Goal: Book appointment/travel/reservation

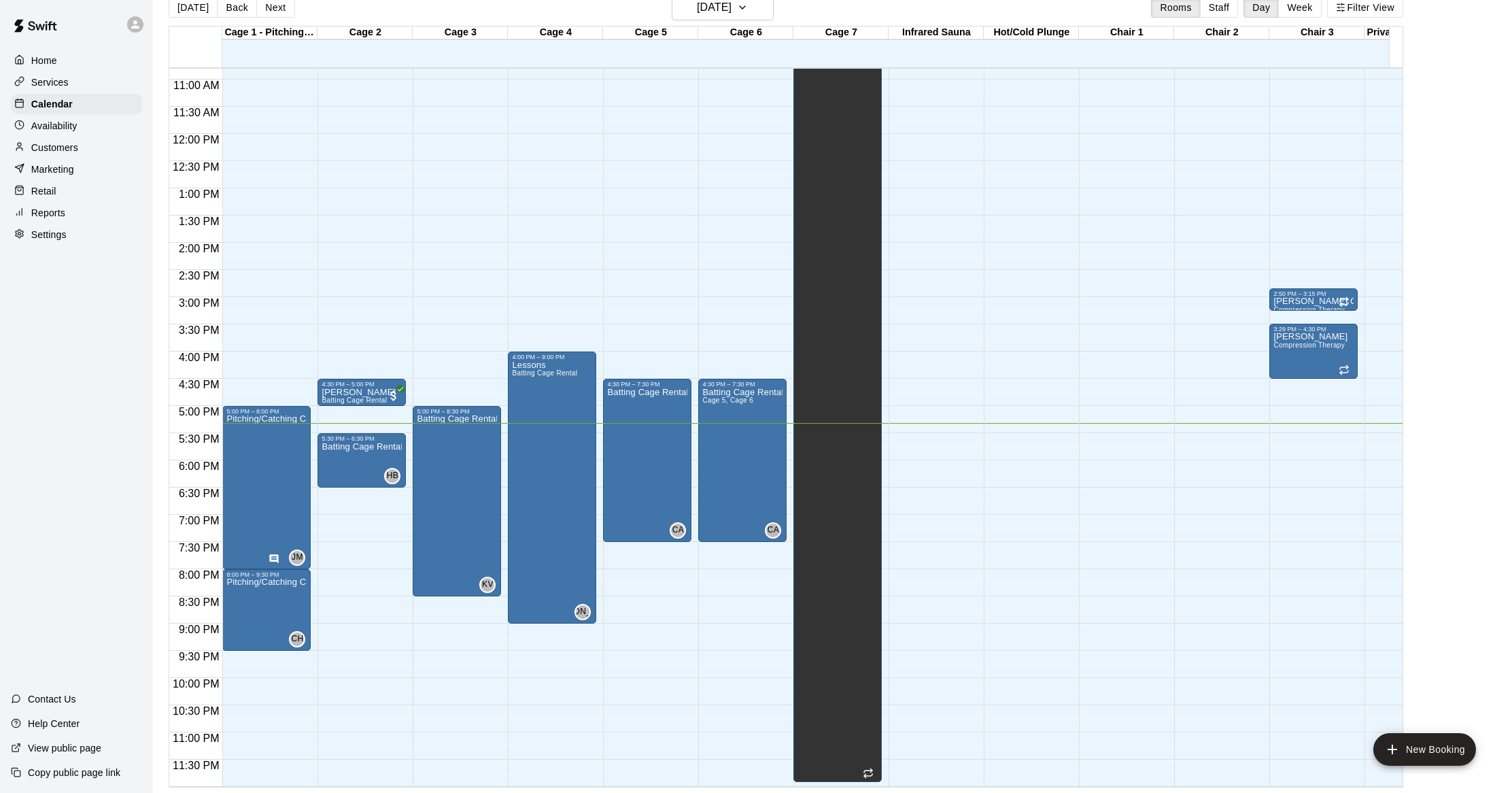
scroll to position [0, 346]
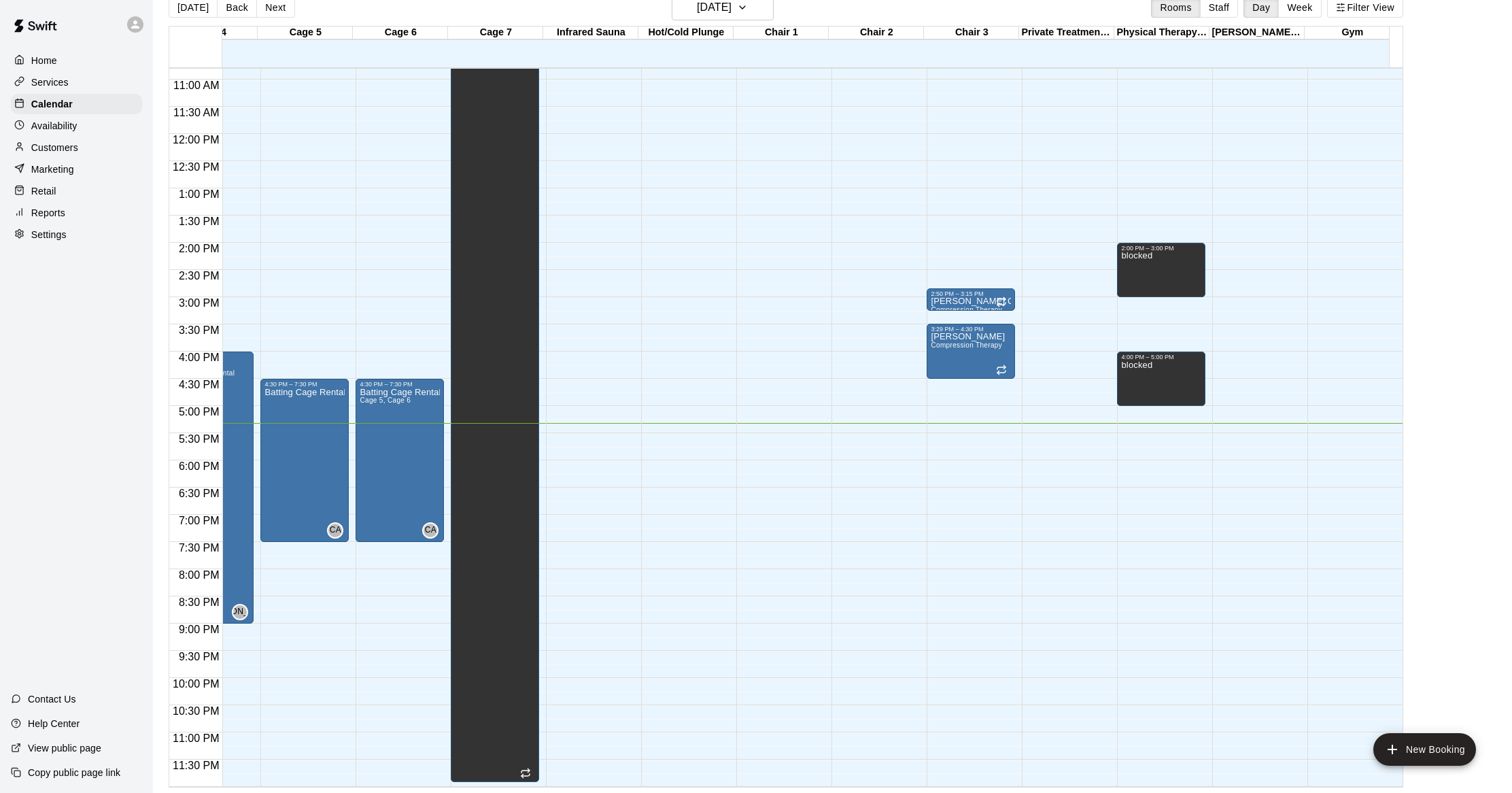
click at [1159, 421] on div "12:00 AM – 5:00 AM Closed 8:00 AM – 10:00 AM blocked 2:00 PM – 3:00 PM blocked …" at bounding box center [1161, 134] width 88 height 1305
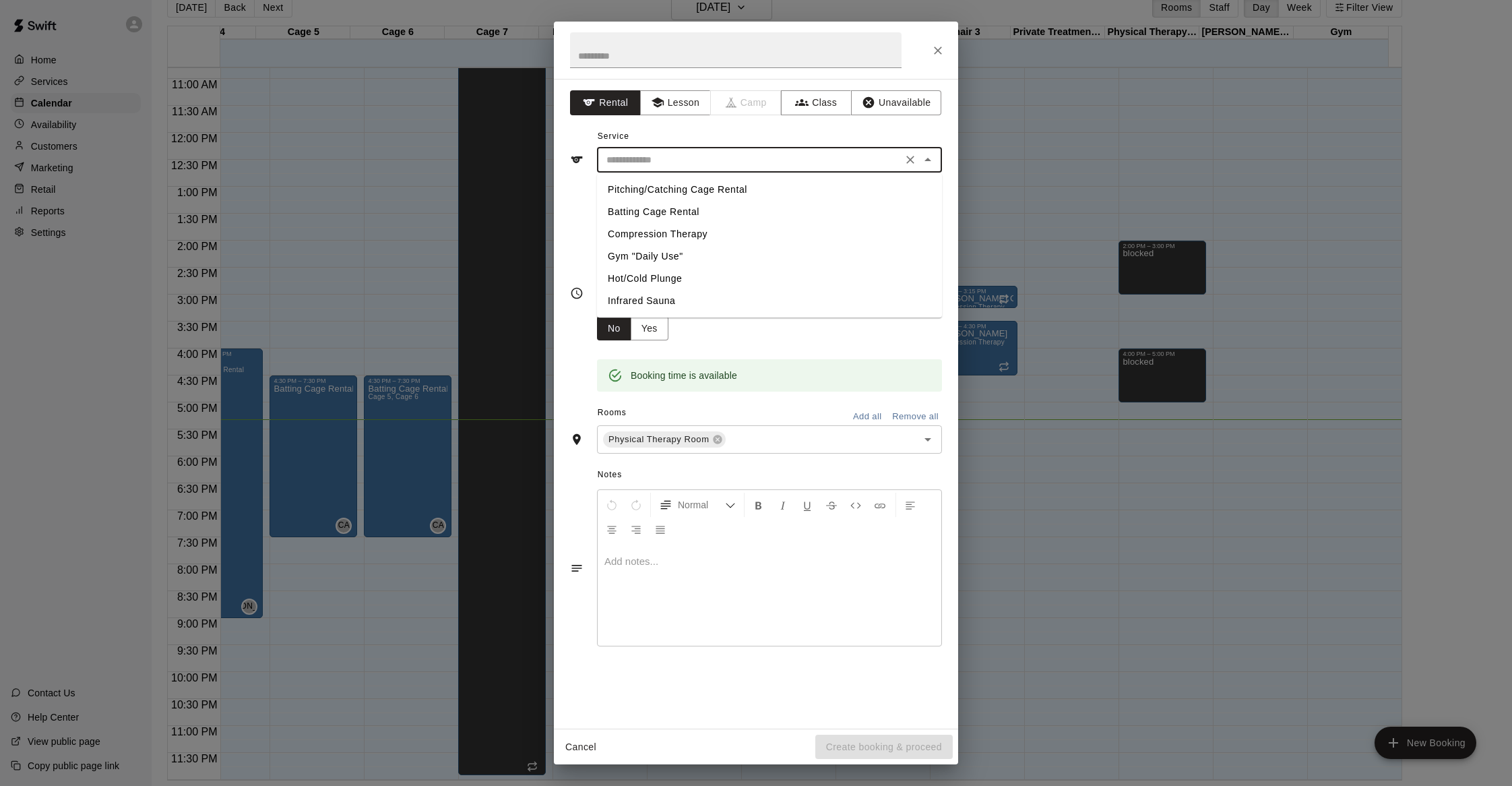
click at [655, 156] on input "text" at bounding box center [749, 160] width 297 height 17
click at [653, 98] on icon "button" at bounding box center [657, 102] width 13 height 13
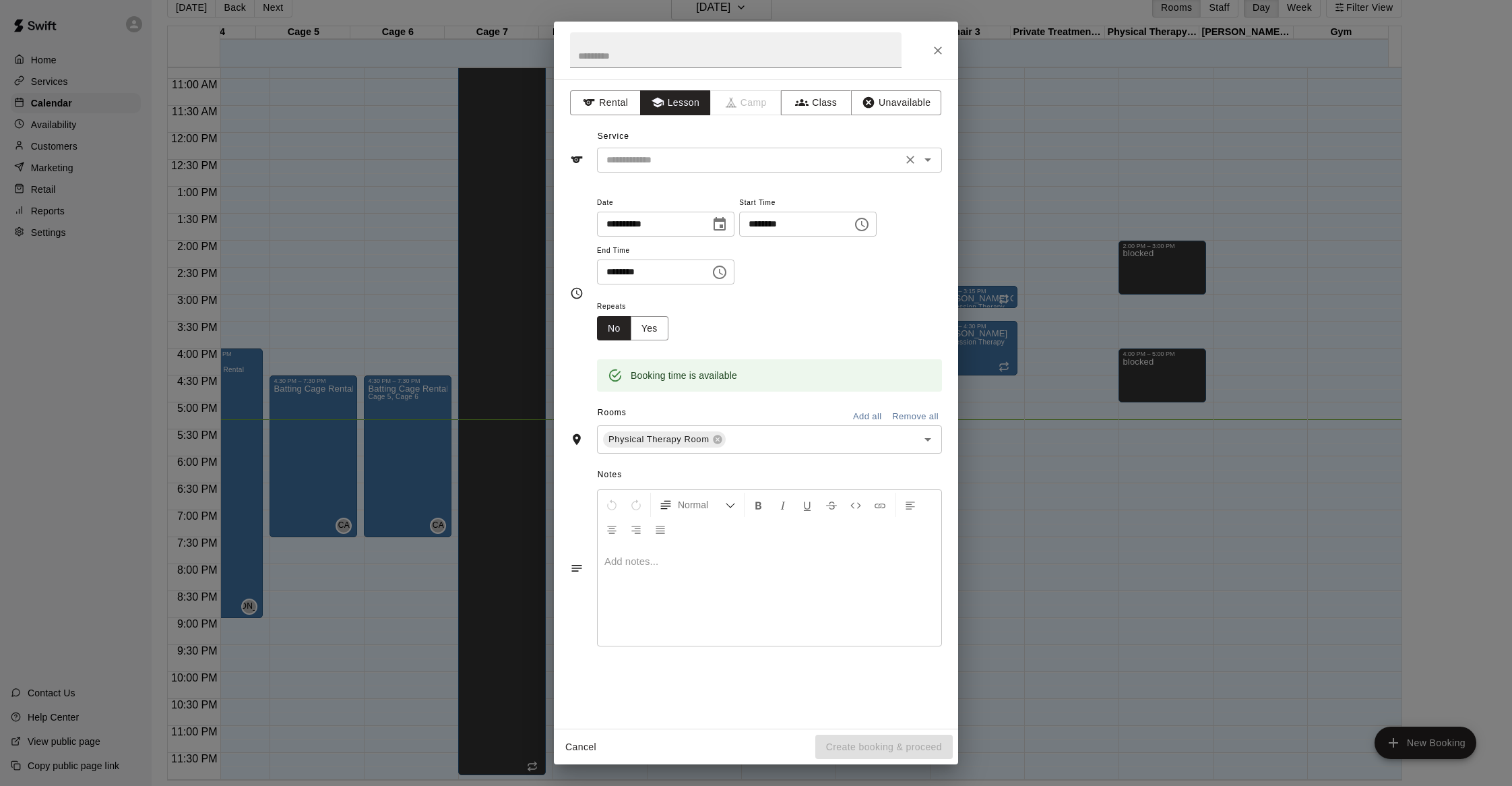
click at [672, 166] on input "text" at bounding box center [749, 160] width 297 height 17
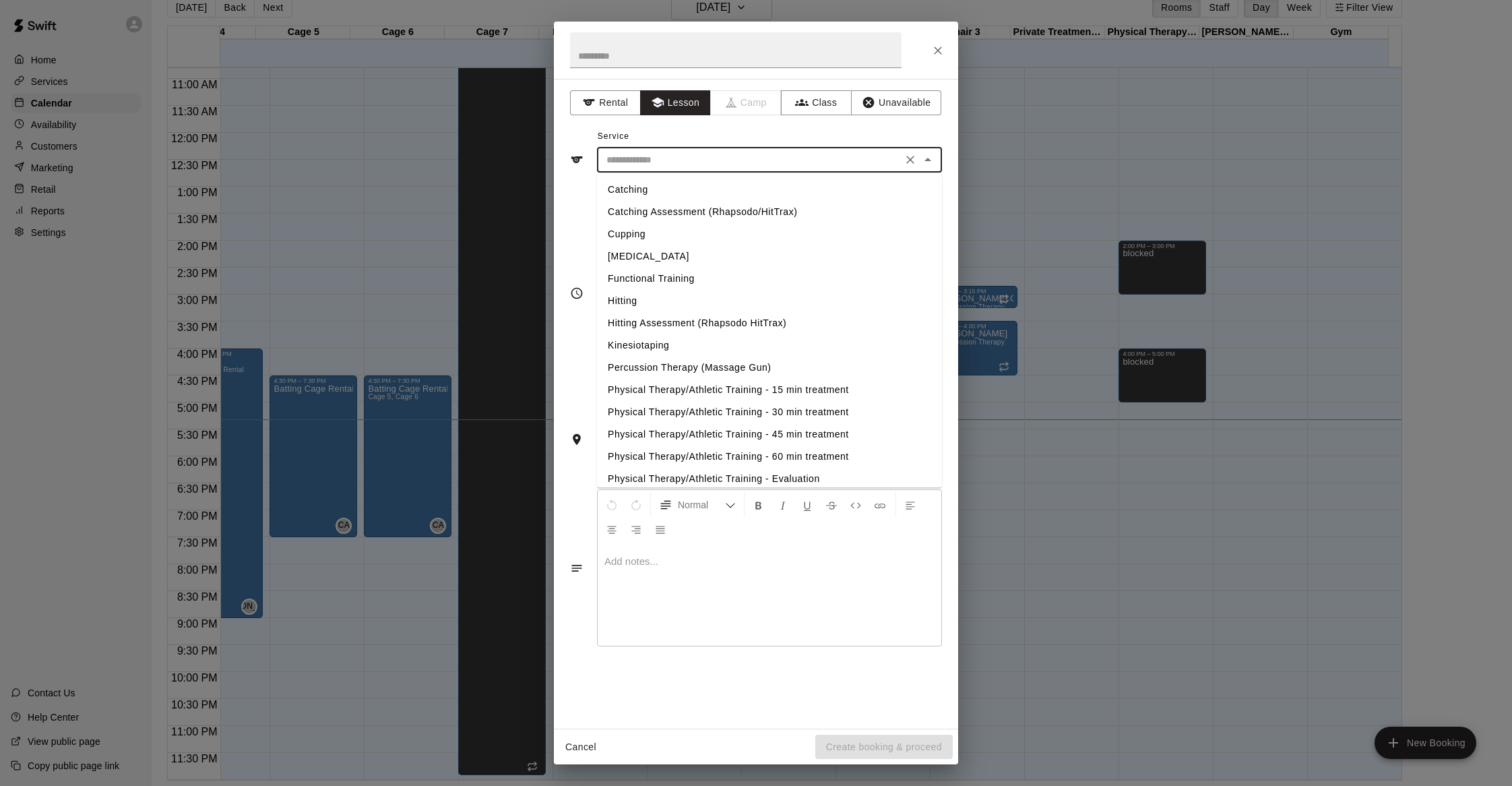
click at [723, 411] on li "Physical Therapy/Athletic Training - 30 min treatment" at bounding box center [769, 412] width 345 height 22
type input "**********"
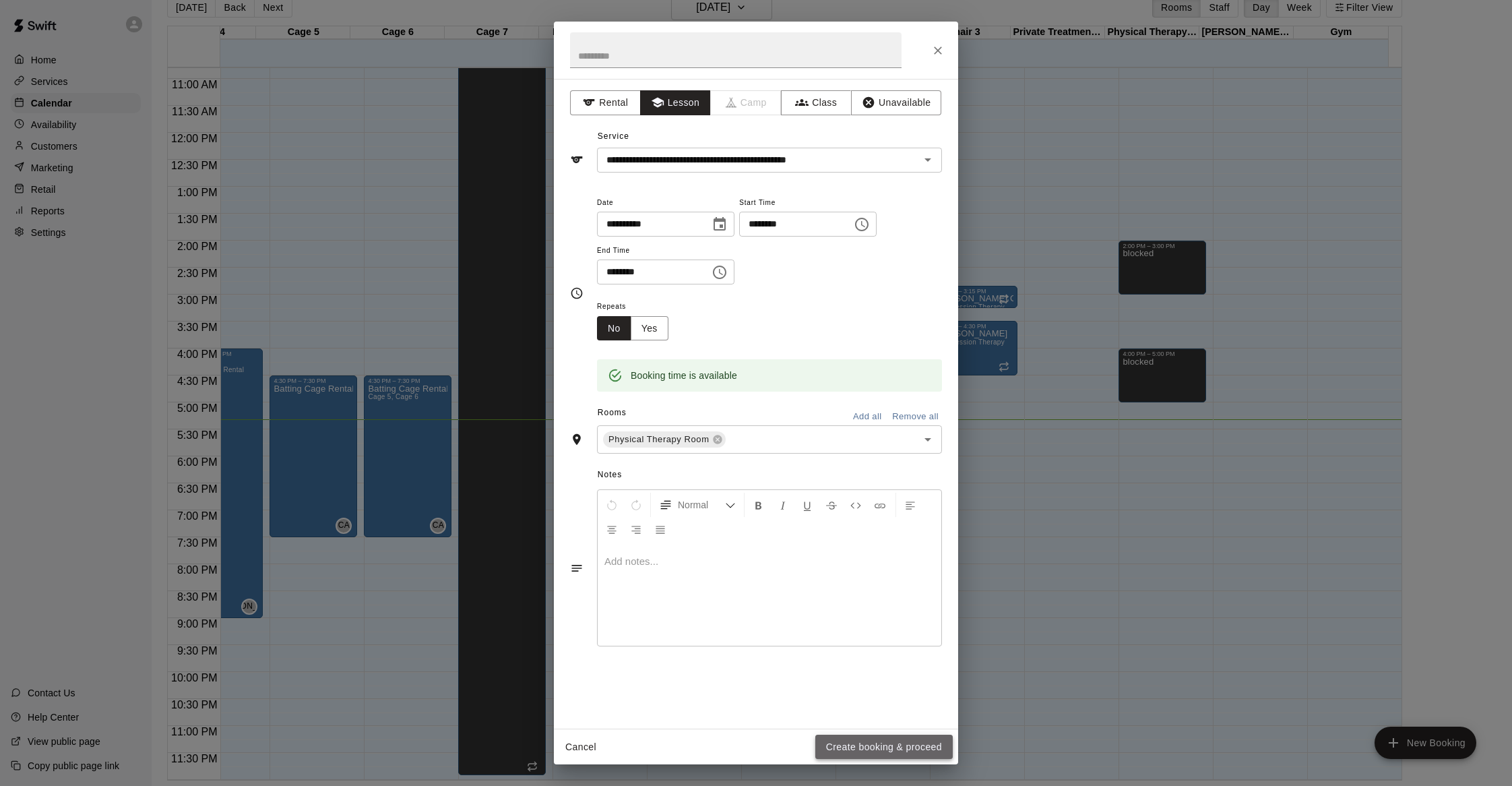
click at [882, 739] on button "Create booking & proceed" at bounding box center [884, 747] width 137 height 25
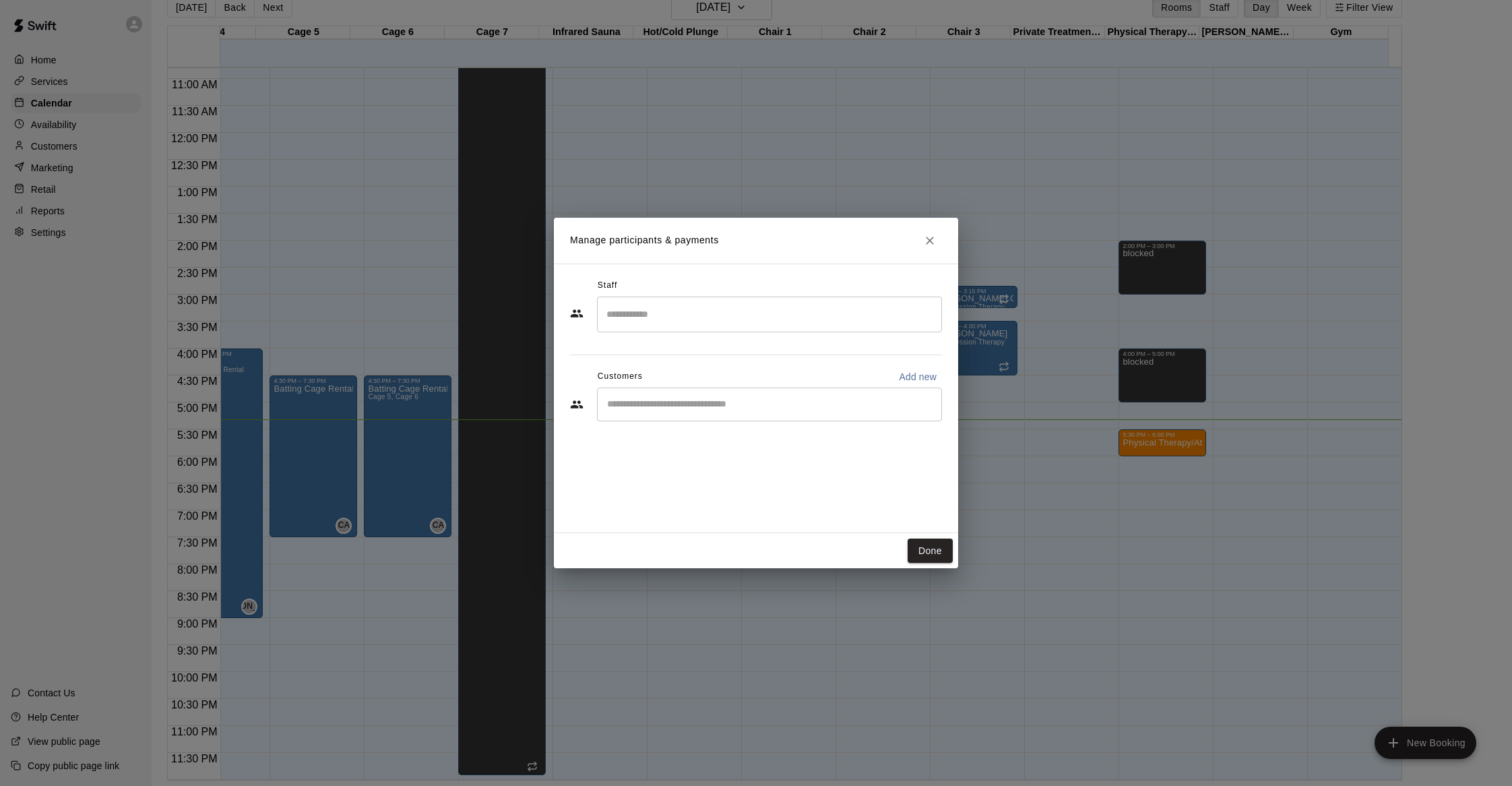
click at [653, 308] on input "Search staff" at bounding box center [769, 315] width 333 height 24
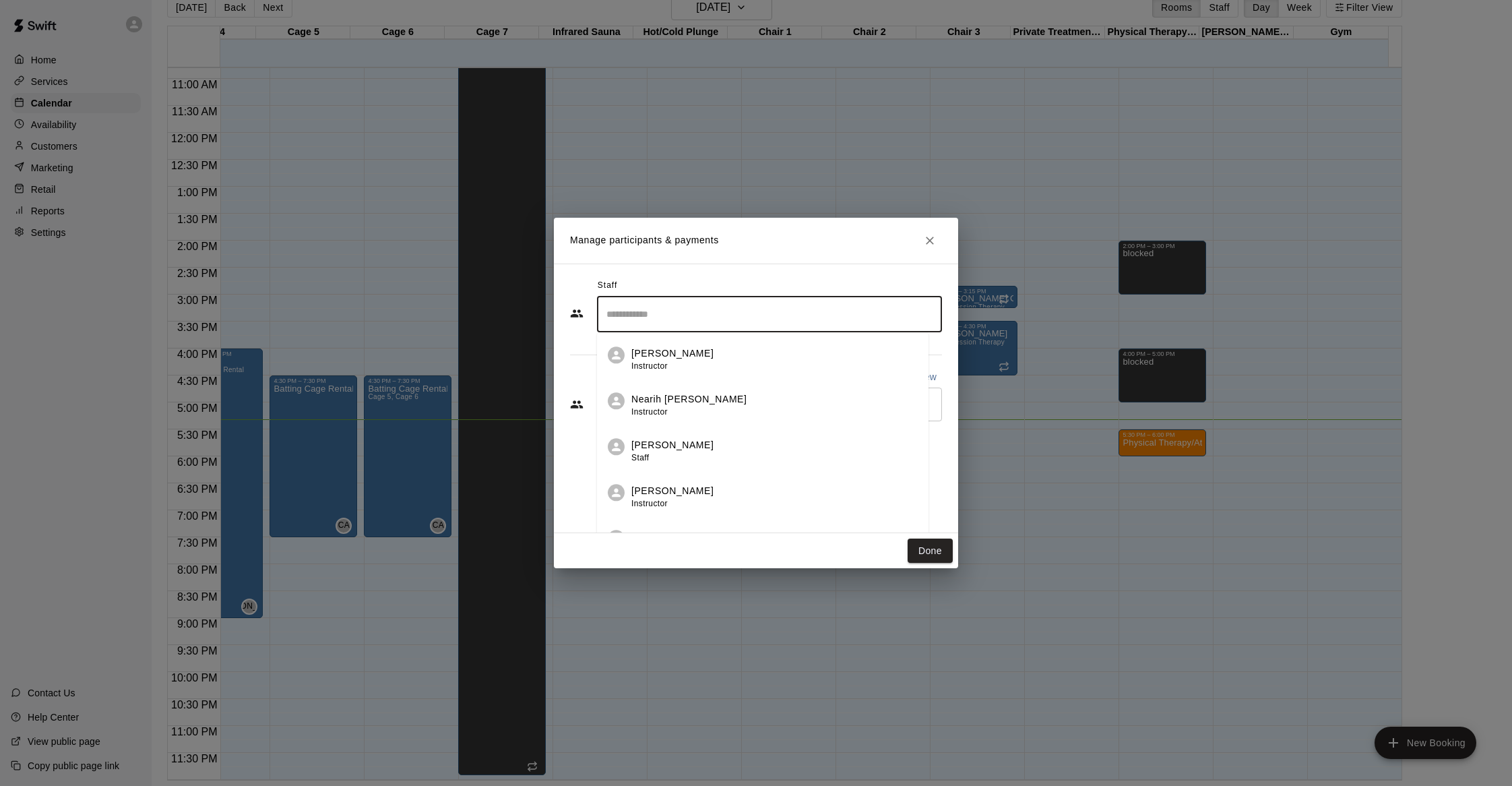
type input "*"
click at [659, 363] on div "[PERSON_NAME] Owner" at bounding box center [672, 359] width 82 height 27
type input "******"
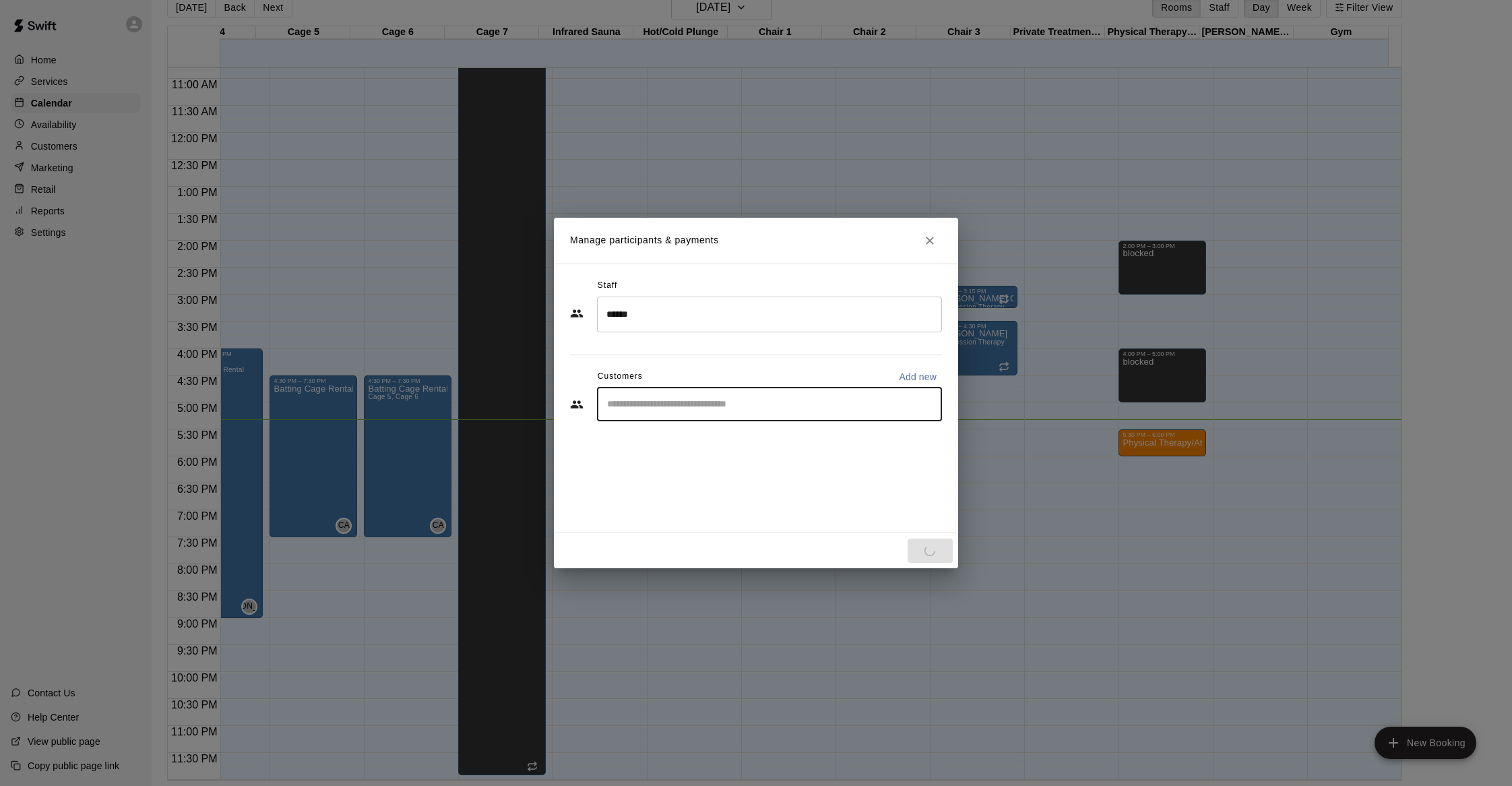
click at [667, 406] on input "Start typing to search customers..." at bounding box center [769, 404] width 333 height 13
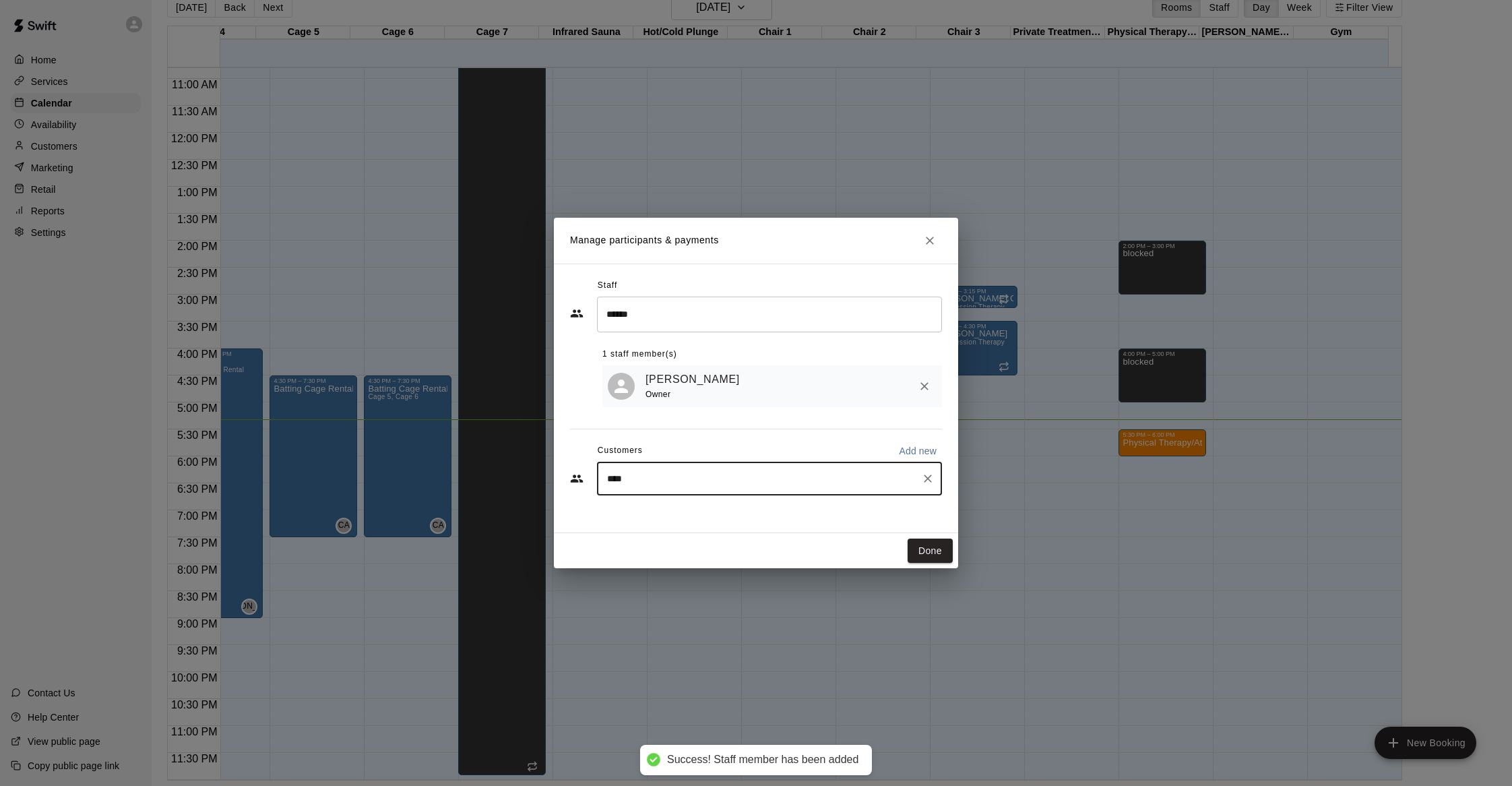
type input "*****"
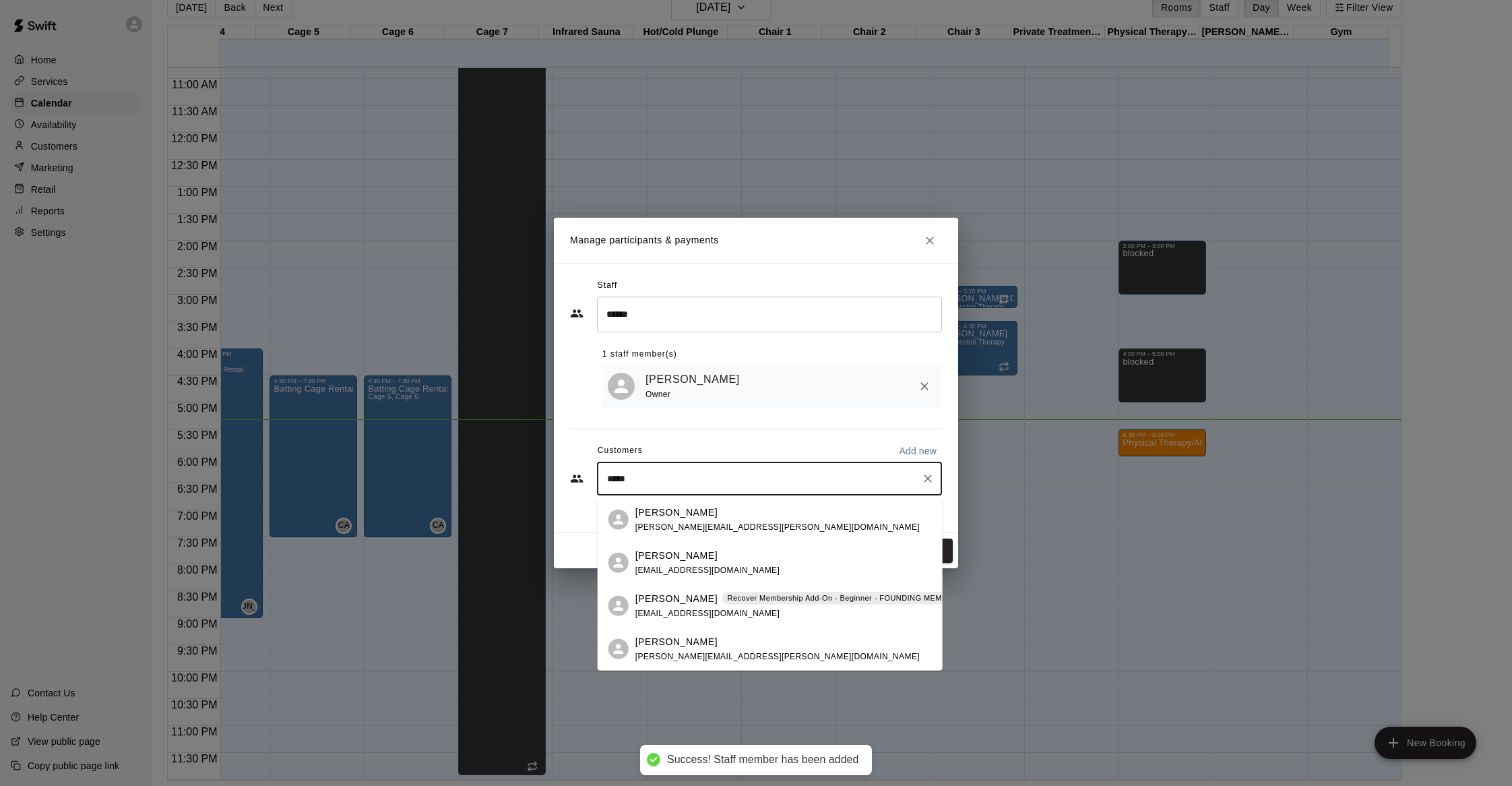
click at [755, 618] on div "[PERSON_NAME] Recover Membership Add-On - Beginner - FOUNDING MEMBER Game Ready…" at bounding box center [903, 605] width 535 height 29
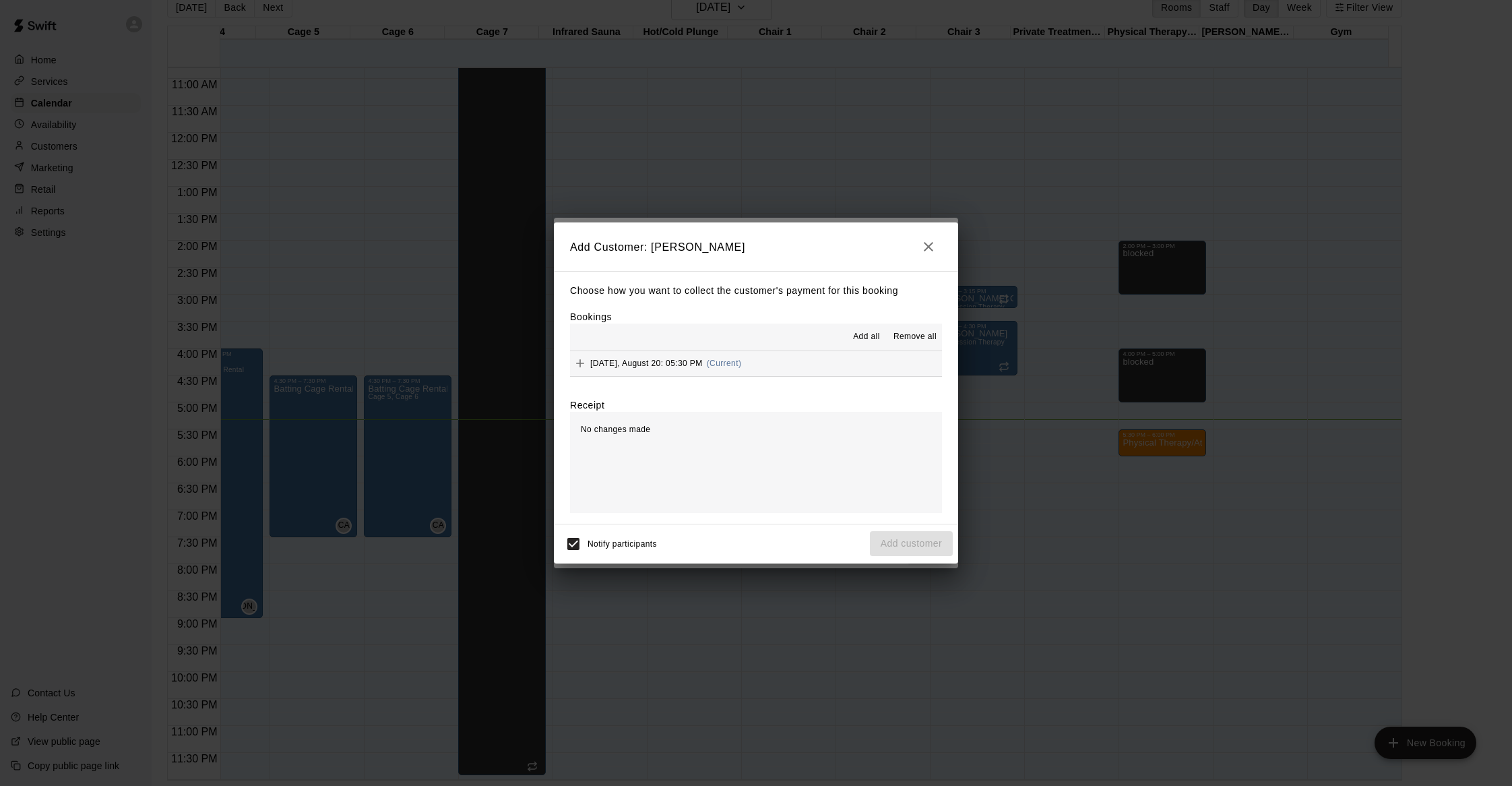
click at [792, 365] on button "[DATE], August 20: 05:30 PM (Current)" at bounding box center [756, 364] width 372 height 25
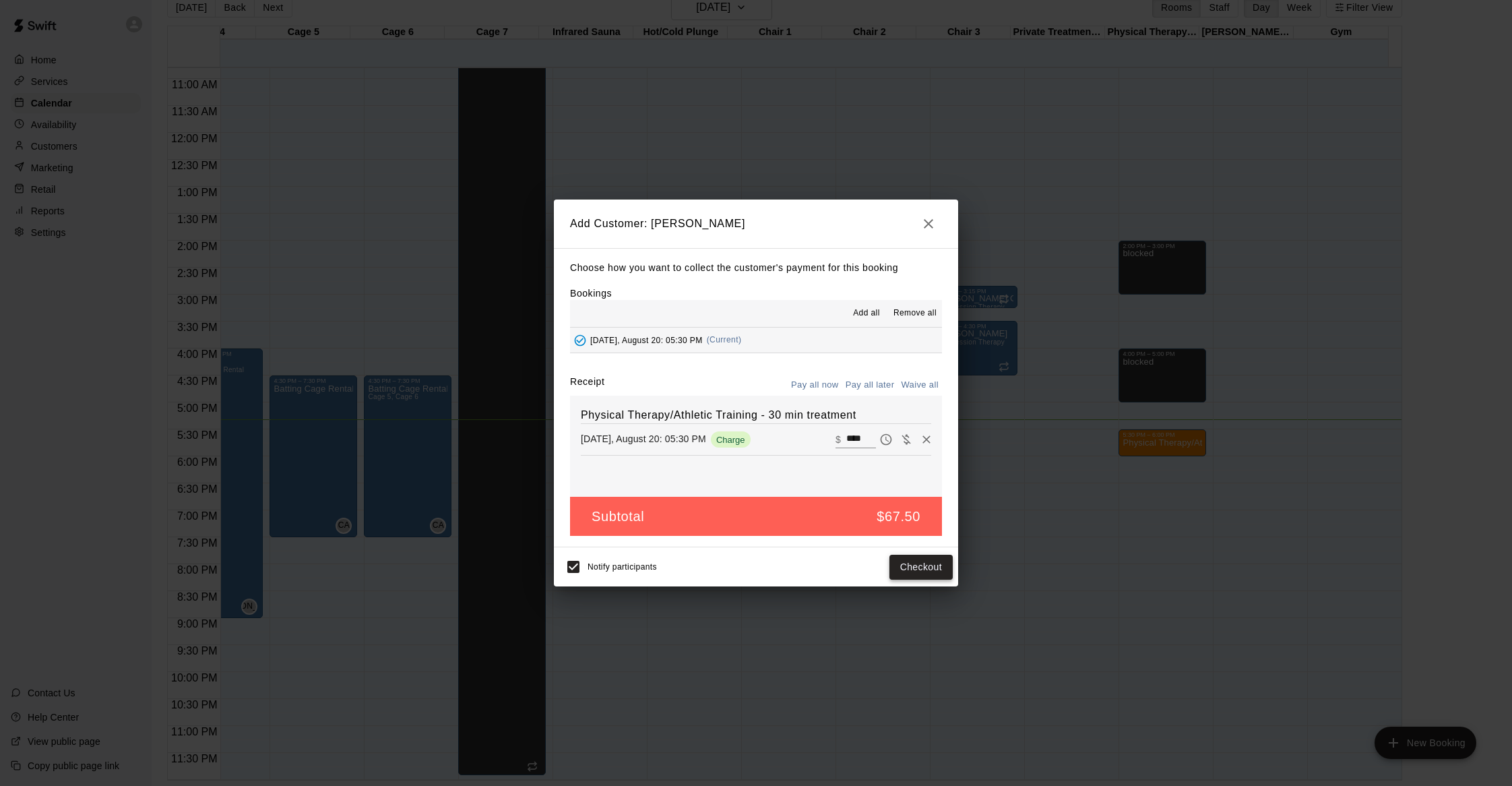
click at [904, 567] on button "Checkout" at bounding box center [921, 567] width 63 height 25
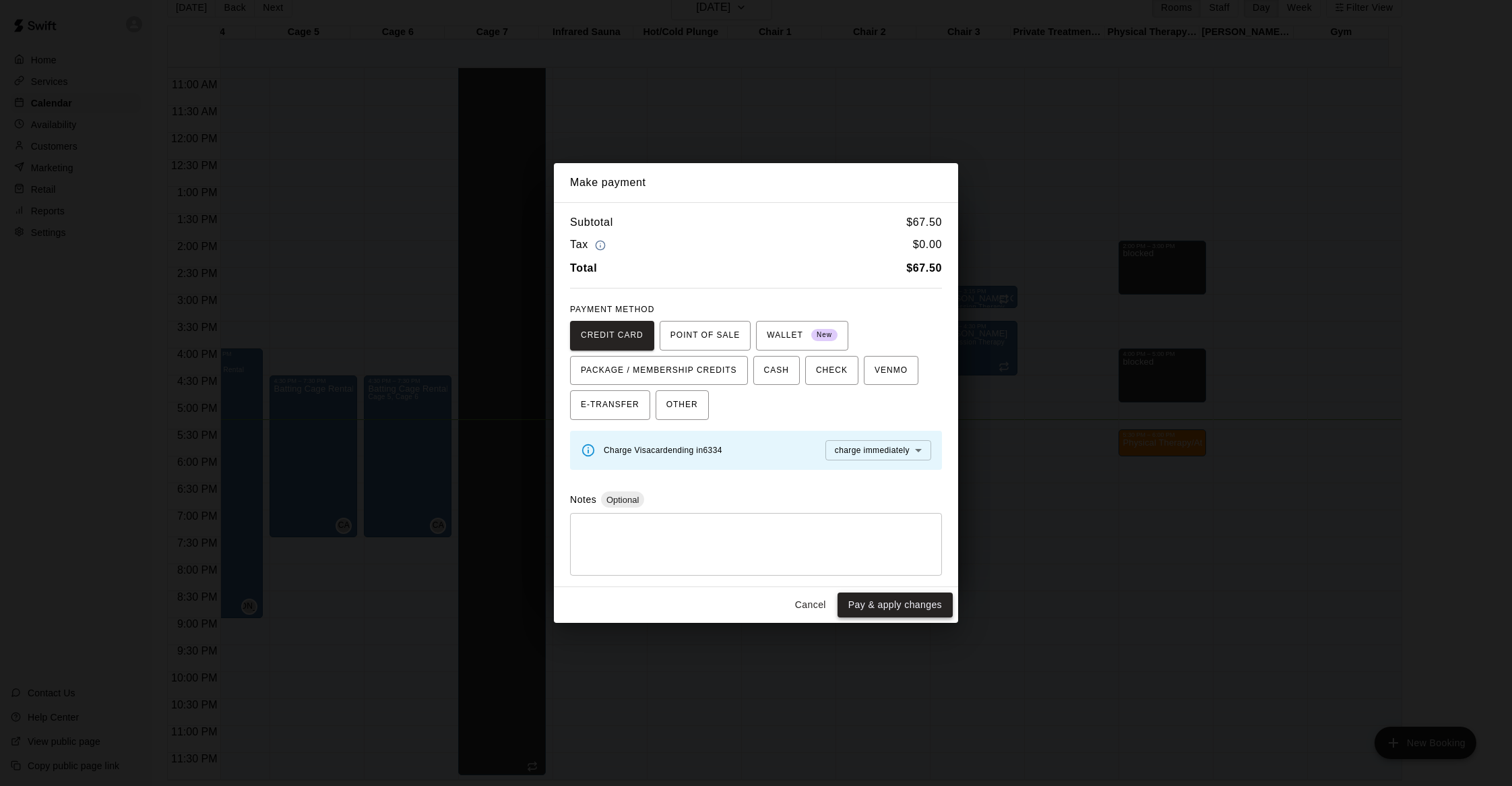
click at [859, 602] on button "Pay & apply changes" at bounding box center [895, 605] width 115 height 25
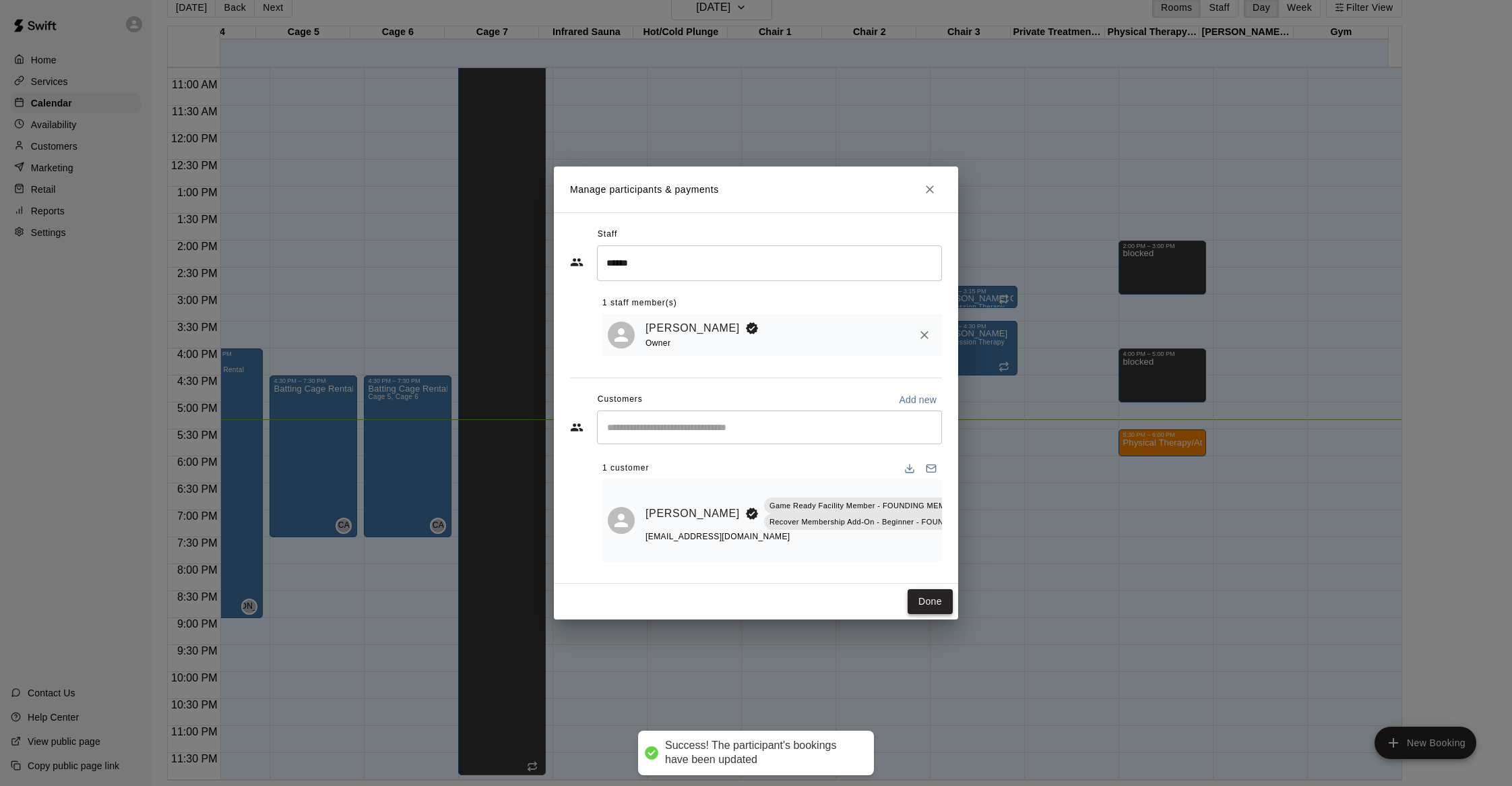
click at [917, 602] on button "Done" at bounding box center [930, 602] width 45 height 25
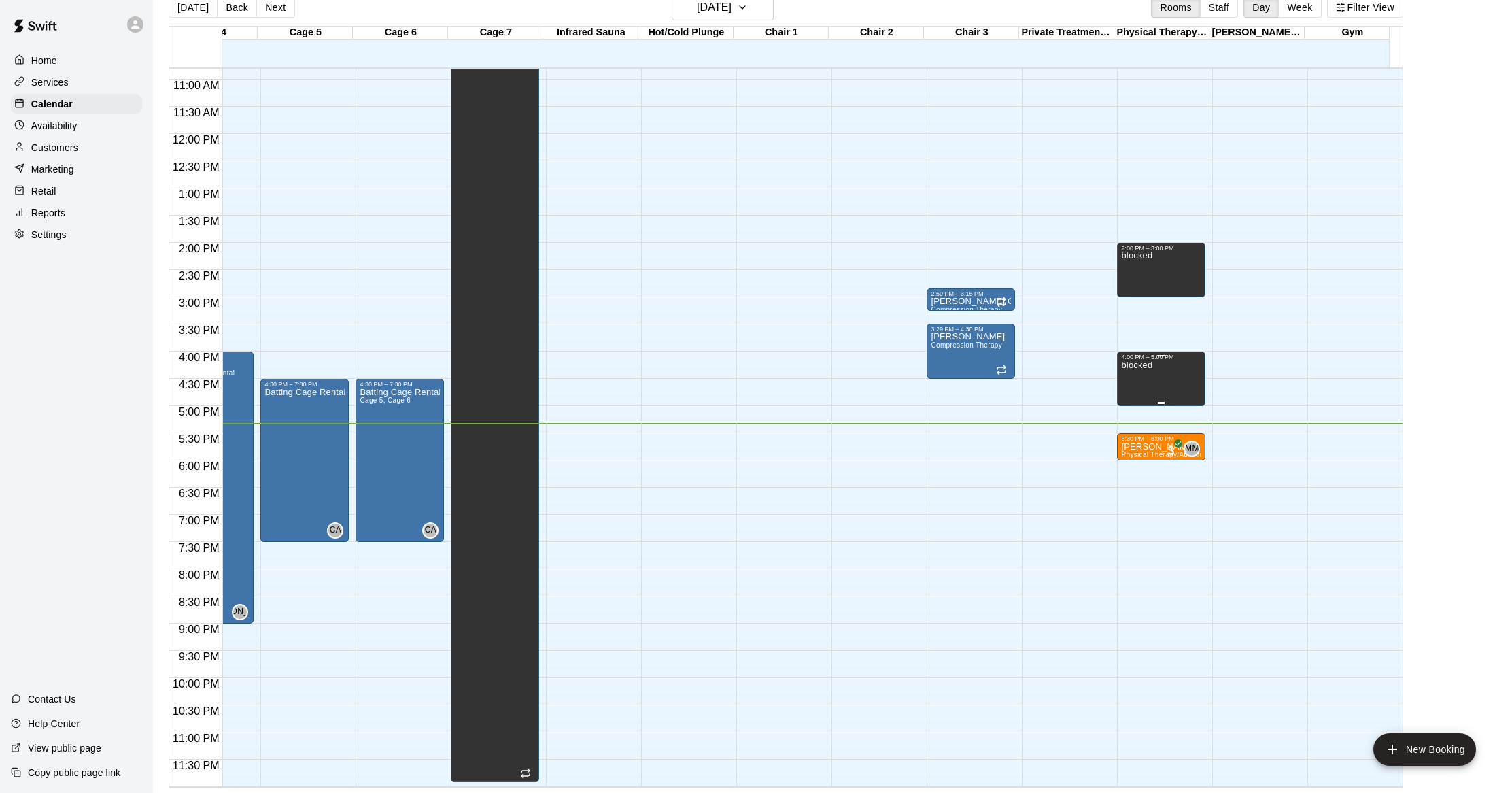
scroll to position [602, 346]
